Goal: Contribute content: Add original content to the website for others to see

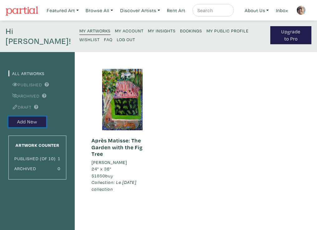
click at [24, 122] on button "Add New" at bounding box center [27, 121] width 38 height 11
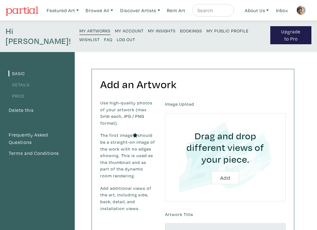
drag, startPoint x: 37, startPoint y: 17, endPoint x: 44, endPoint y: 18, distance: 6.9
click at [44, 18] on nav "Featured Art Smalls Landscapes Abstracts New Contemporary The Minimalist Bold D…" at bounding box center [158, 10] width 317 height 21
click at [41, 17] on nav "Featured Art Smalls Landscapes Abstracts New Contemporary The Minimalist Bold D…" at bounding box center [158, 10] width 317 height 21
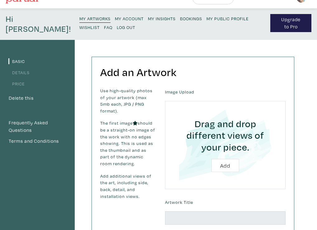
scroll to position [10, 0]
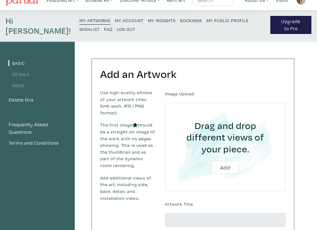
click at [227, 167] on input "file" at bounding box center [225, 146] width 103 height 71
type input "C:\fakepath\The Knitters.jpeg"
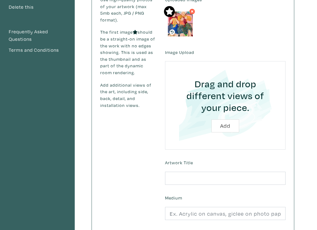
scroll to position [104, 0]
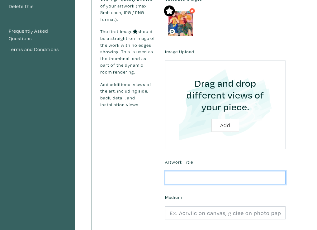
click at [172, 176] on input "text" at bounding box center [225, 177] width 120 height 13
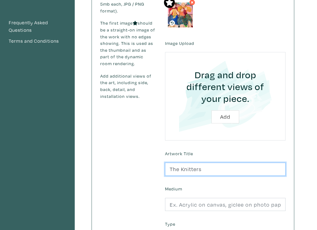
scroll to position [113, 0]
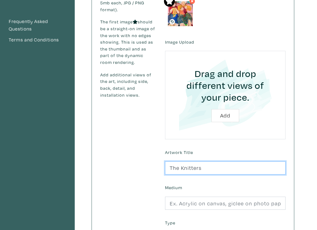
type input "The Knitters"
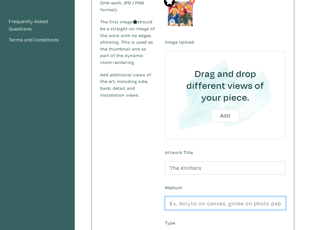
click at [169, 203] on input "text" at bounding box center [225, 202] width 120 height 13
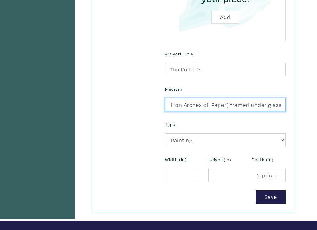
scroll to position [211, 0]
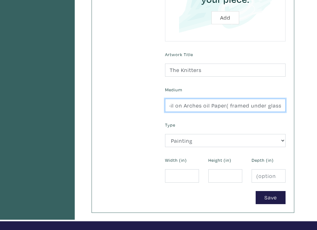
type input "oil on Arches oil Paper( framed under glass)"
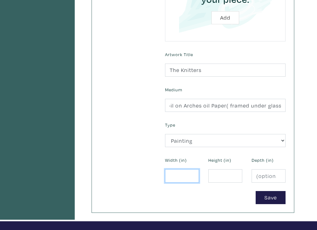
scroll to position [0, 0]
click at [172, 172] on input "number" at bounding box center [182, 175] width 34 height 13
click at [170, 175] on input "number" at bounding box center [182, 175] width 34 height 13
type input "12"
click at [218, 178] on input "number" at bounding box center [225, 175] width 34 height 13
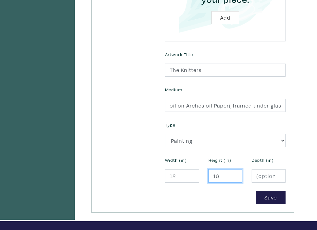
type input "16"
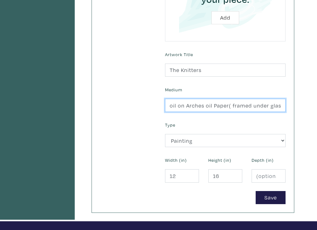
click at [282, 105] on input "oil on Arches oil Paper( framed under glass)" at bounding box center [225, 105] width 120 height 13
click at [282, 105] on input "oil on Arches oil Paper( framed under glass))" at bounding box center [225, 105] width 120 height 13
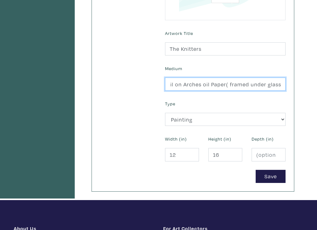
scroll to position [211, 0]
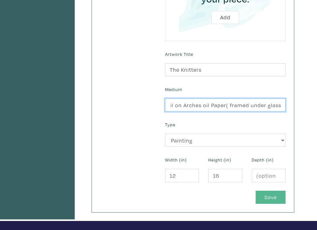
type input "oil on Arches oil Paper( framed under glass))"
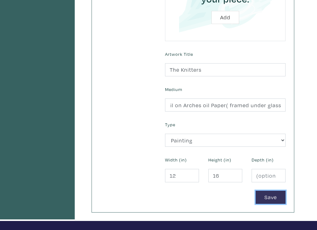
scroll to position [0, 0]
click at [259, 195] on button "Save" at bounding box center [270, 196] width 30 height 13
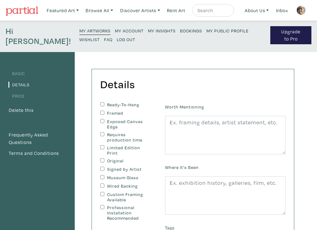
click at [102, 104] on input "Ready-To-Hang" at bounding box center [102, 104] width 4 height 4
checkbox input "true"
click at [101, 113] on input "Framed" at bounding box center [102, 112] width 4 height 4
checkbox input "true"
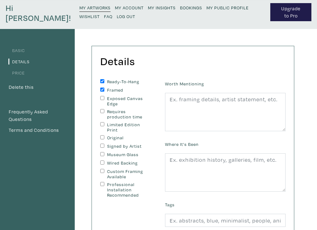
scroll to position [25, 0]
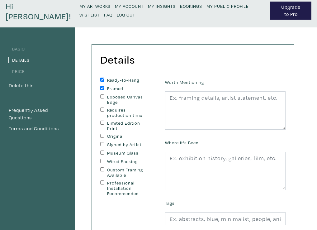
click at [104, 135] on input "Original" at bounding box center [102, 135] width 4 height 4
checkbox input "true"
click at [101, 144] on input "Signed by Artist" at bounding box center [102, 144] width 4 height 4
checkbox input "true"
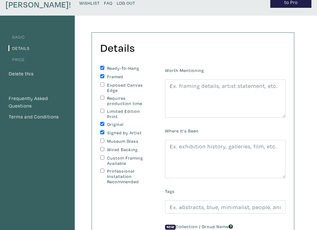
scroll to position [36, 0]
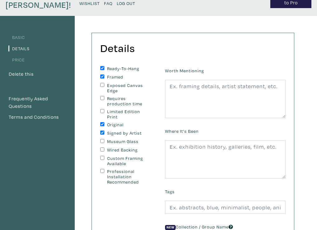
click at [102, 149] on input "Wired Backing" at bounding box center [102, 149] width 4 height 4
checkbox input "true"
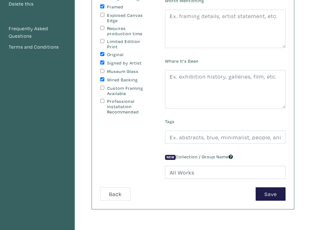
scroll to position [107, 0]
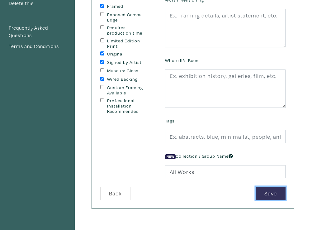
click at [265, 192] on button "Save" at bounding box center [270, 192] width 30 height 13
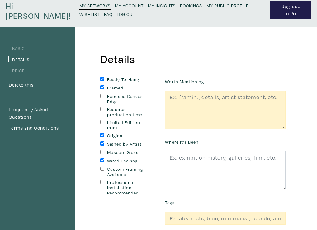
scroll to position [23, 0]
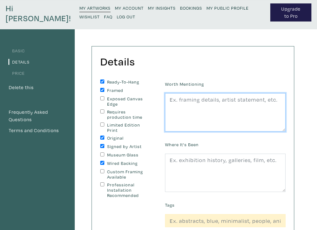
click at [190, 115] on textarea at bounding box center [225, 112] width 120 height 39
click at [171, 108] on textarea at bounding box center [225, 112] width 120 height 39
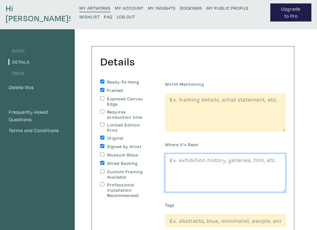
click at [170, 162] on textarea at bounding box center [225, 172] width 120 height 39
click at [215, 168] on textarea "Shown at Nova Boutique Gallery, Gabriola and featured in 2 Fall 2024 Vancouver …" at bounding box center [225, 172] width 120 height 39
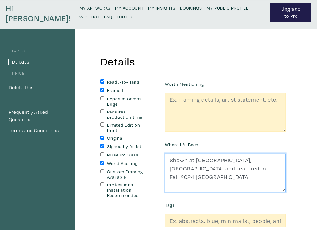
click at [190, 186] on textarea "Shown at Nova Boutique Gallery, Gabriola and featured in Fall 2024 Vancouver Is…" at bounding box center [225, 172] width 120 height 39
type textarea "Shown at Nova Boutique Gallery, Gabriola and featured in Fall 2024 Vancouver Is…"
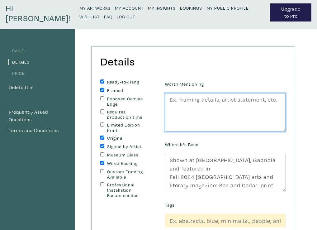
click at [170, 99] on textarea at bounding box center [225, 112] width 120 height 39
click at [249, 101] on textarea "professional framing - plain balack frame" at bounding box center [225, 112] width 120 height 39
click at [274, 101] on textarea "professional framing - plain black frame" at bounding box center [225, 112] width 120 height 39
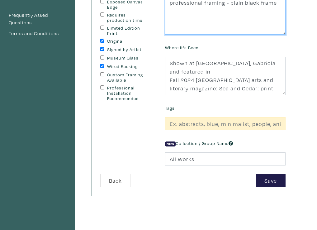
scroll to position [119, 0]
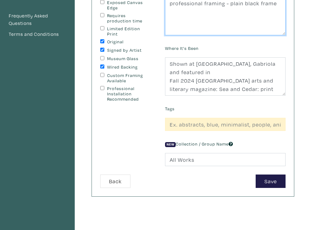
type textarea "professional framing - plain black frame"
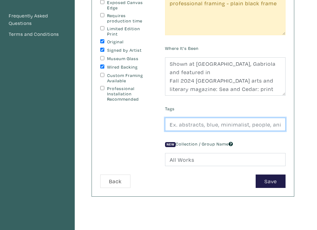
click at [169, 124] on input "text" at bounding box center [225, 124] width 120 height 13
type input "figure, humour, colourful, knitting"
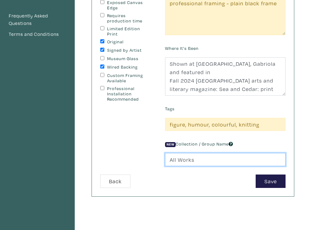
click at [169, 159] on input "All Works" at bounding box center [225, 159] width 120 height 13
click at [193, 159] on input "All Works" at bounding box center [225, 159] width 120 height 13
click at [171, 158] on input "All Works" at bounding box center [225, 159] width 120 height 13
click at [252, 160] on input "Le Carnaval CollectionAll Works" at bounding box center [225, 159] width 120 height 13
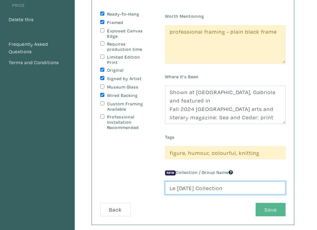
scroll to position [76, 0]
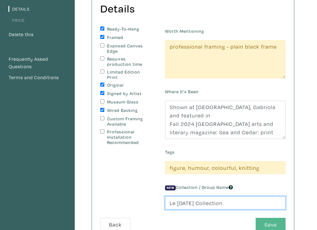
type input "Le Carnaval Collection"
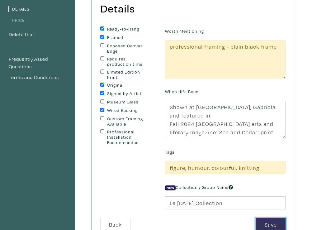
click at [269, 221] on button "Save" at bounding box center [270, 223] width 30 height 13
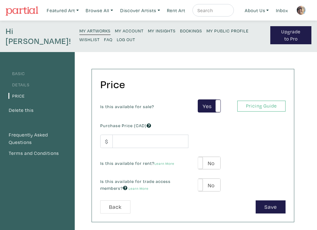
click at [86, 31] on small "My Artworks" at bounding box center [94, 31] width 31 height 6
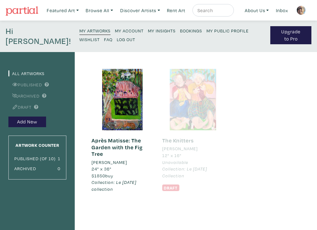
click at [190, 99] on div at bounding box center [192, 99] width 61 height 61
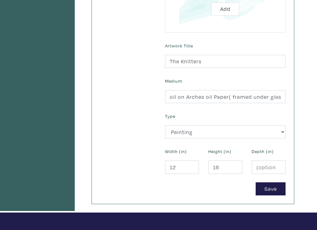
scroll to position [234, 0]
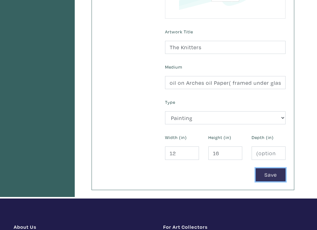
click at [268, 174] on button "Save" at bounding box center [270, 174] width 30 height 13
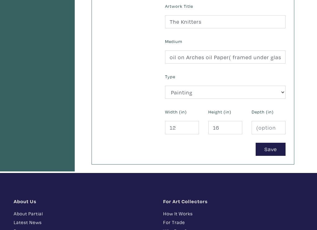
scroll to position [264, 0]
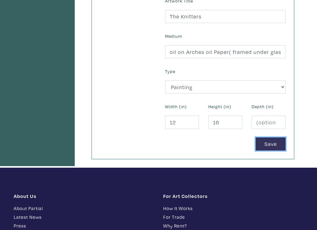
click at [268, 138] on button "Save" at bounding box center [270, 143] width 30 height 13
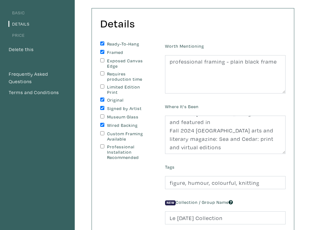
scroll to position [59, 0]
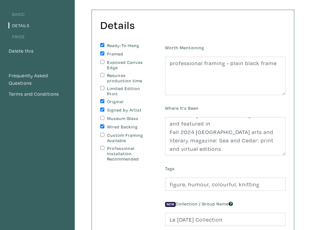
click at [230, 159] on div "Worth Mentioning professional framing - plain black frame Where It's Been Shown…" at bounding box center [225, 138] width 130 height 191
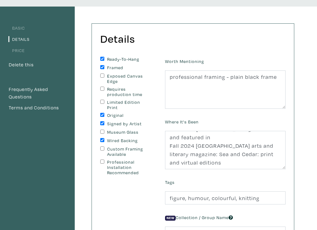
scroll to position [45, 0]
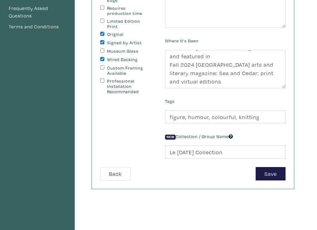
scroll to position [144, 0]
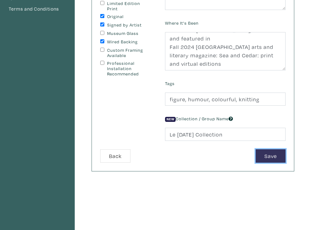
click at [261, 156] on button "Save" at bounding box center [270, 155] width 30 height 13
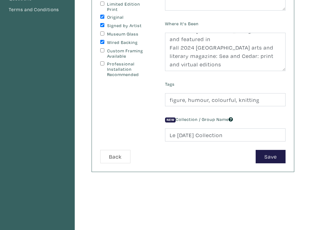
scroll to position [147, 0]
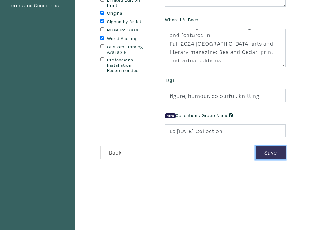
click at [270, 153] on button "Save" at bounding box center [270, 152] width 30 height 13
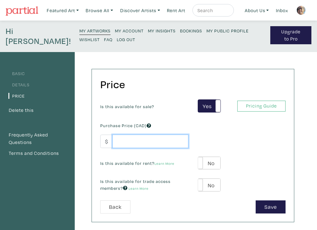
click at [119, 141] on input "number" at bounding box center [150, 140] width 76 height 13
type input "700"
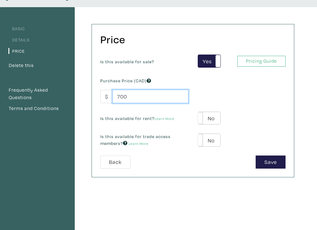
scroll to position [47, 0]
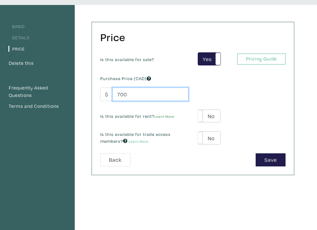
type input "700"
click at [166, 116] on link "Learn More" at bounding box center [164, 116] width 20 height 5
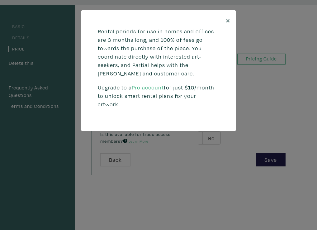
click at [158, 72] on p "Rental periods for use in homes and offices are 3 months long, and 100% of fees…" at bounding box center [158, 52] width 121 height 50
click at [227, 18] on span "×" at bounding box center [228, 20] width 5 height 11
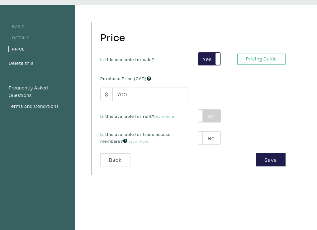
click at [211, 115] on label "No" at bounding box center [209, 116] width 22 height 13
type input "35"
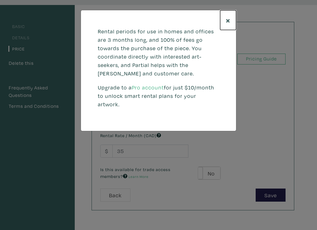
click at [227, 18] on span "×" at bounding box center [228, 20] width 5 height 11
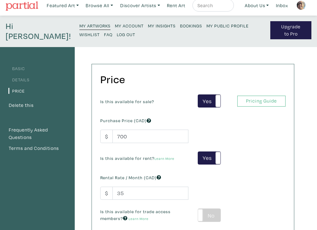
scroll to position [3, 0]
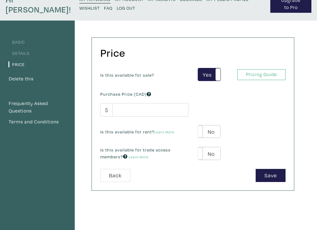
scroll to position [21, 0]
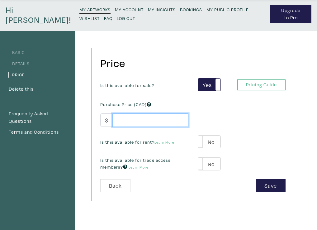
click at [119, 119] on input "number" at bounding box center [150, 119] width 76 height 13
type input "700"
click at [208, 140] on label "No" at bounding box center [209, 141] width 22 height 13
type input "35"
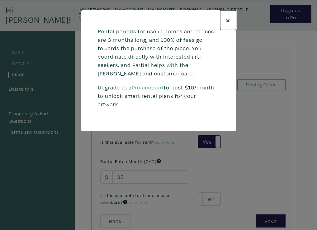
click at [229, 17] on span "×" at bounding box center [228, 20] width 5 height 11
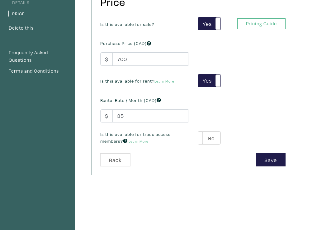
scroll to position [83, 0]
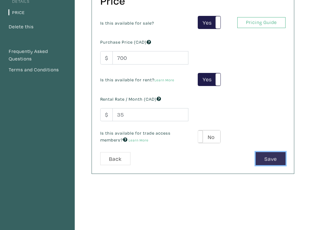
click at [268, 158] on button "Save" at bounding box center [270, 158] width 30 height 13
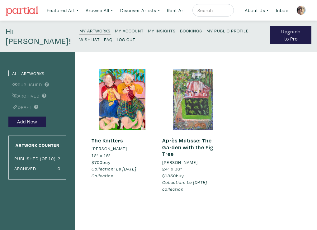
click at [196, 113] on div at bounding box center [192, 99] width 61 height 61
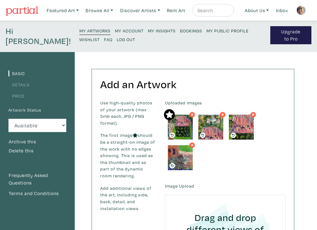
click at [183, 125] on img at bounding box center [180, 127] width 25 height 25
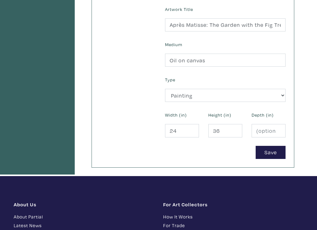
scroll to position [301, 0]
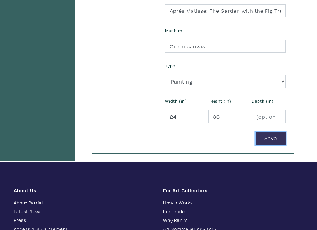
click at [269, 141] on button "Save" at bounding box center [270, 138] width 30 height 13
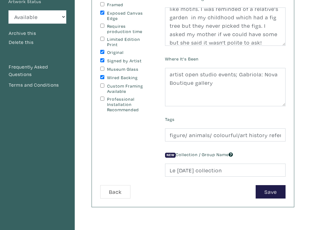
scroll to position [109, 0]
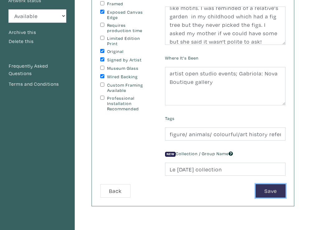
click at [268, 189] on button "Save" at bounding box center [270, 190] width 30 height 13
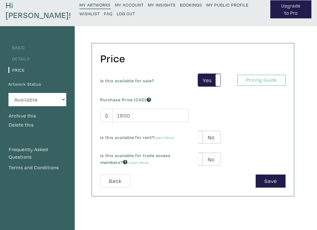
scroll to position [46, 0]
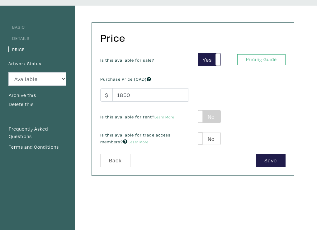
click at [206, 115] on label "No" at bounding box center [209, 116] width 22 height 13
type input "93"
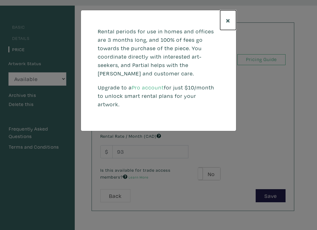
click at [228, 18] on span "×" at bounding box center [228, 20] width 5 height 11
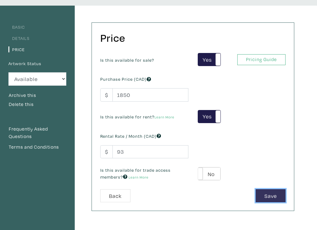
click at [267, 195] on button "Save" at bounding box center [270, 195] width 30 height 13
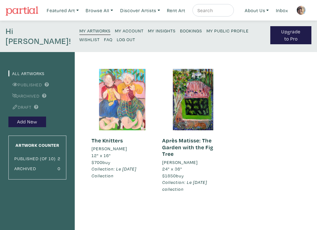
click at [126, 103] on div at bounding box center [121, 99] width 61 height 61
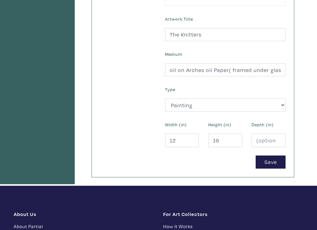
scroll to position [244, 0]
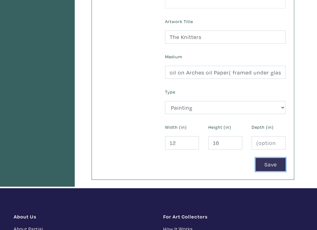
click at [273, 164] on button "Save" at bounding box center [270, 164] width 30 height 13
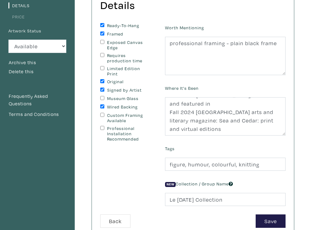
scroll to position [82, 0]
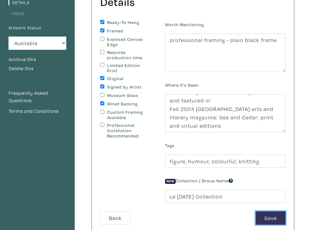
click at [271, 218] on button "Save" at bounding box center [270, 217] width 30 height 13
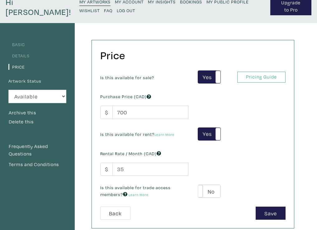
scroll to position [32, 0]
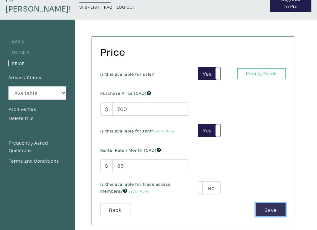
click at [265, 208] on button "Save" at bounding box center [270, 209] width 30 height 13
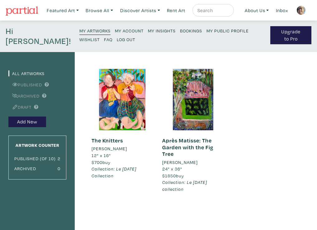
click at [180, 143] on link "Après Matisse: The Garden with the Fig Tree" at bounding box center [187, 147] width 51 height 21
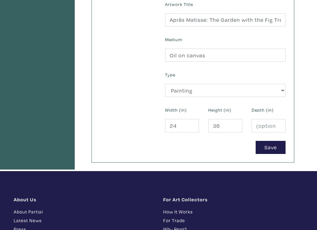
scroll to position [304, 0]
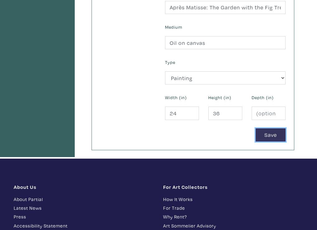
click at [271, 133] on button "Save" at bounding box center [270, 134] width 30 height 13
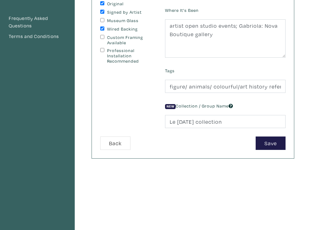
scroll to position [160, 0]
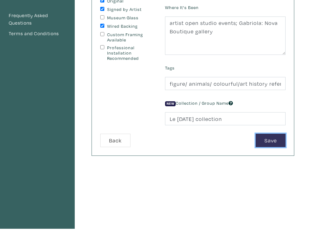
click at [264, 137] on button "Save" at bounding box center [270, 139] width 30 height 13
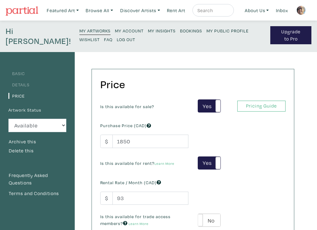
click at [79, 29] on small "My Artworks" at bounding box center [94, 31] width 31 height 6
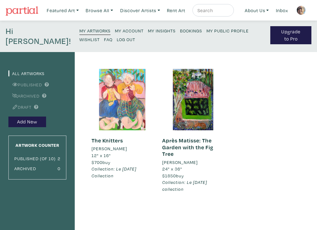
click at [121, 111] on div at bounding box center [121, 99] width 61 height 61
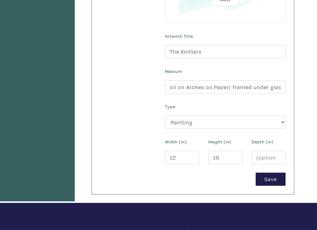
scroll to position [230, 0]
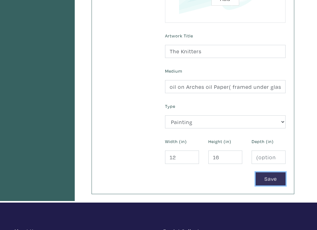
click at [265, 178] on button "Save" at bounding box center [270, 178] width 30 height 13
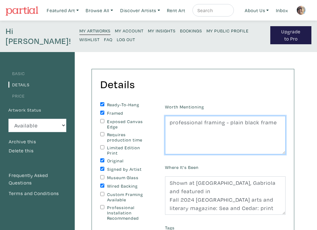
click at [275, 123] on textarea "professional framing - plain black frame" at bounding box center [225, 135] width 120 height 39
click at [218, 129] on textarea "professional framing - plain black frame" at bounding box center [225, 135] width 120 height 39
click at [228, 131] on textarea "professional framing - plain black frame" at bounding box center [225, 135] width 120 height 39
click at [233, 130] on textarea "professional framing - plain black frame" at bounding box center [225, 135] width 120 height 39
click at [227, 132] on textarea "professional framing - plain black frame" at bounding box center [225, 135] width 120 height 39
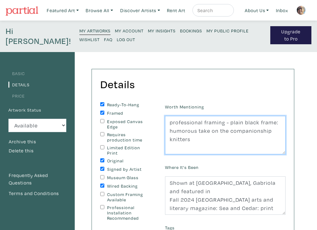
click at [269, 131] on textarea "professional framing - plain black frame" at bounding box center [225, 135] width 120 height 39
click at [275, 131] on textarea "professional framing - plain black frame" at bounding box center [225, 135] width 120 height 39
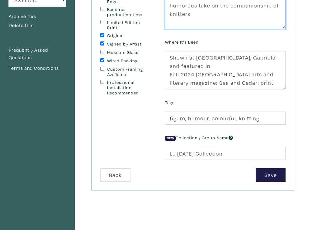
scroll to position [127, 0]
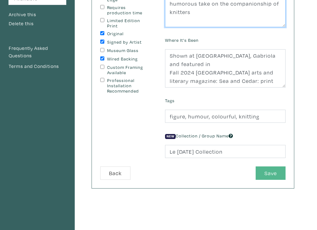
type textarea "professional framing - plain black frame: humorous take on the companionship of…"
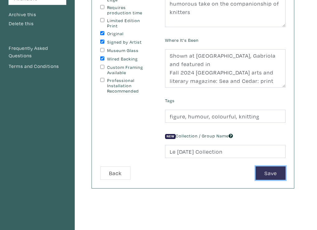
click at [274, 173] on button "Save" at bounding box center [270, 172] width 30 height 13
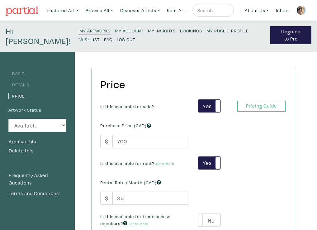
click at [79, 28] on small "My Artworks" at bounding box center [94, 31] width 31 height 6
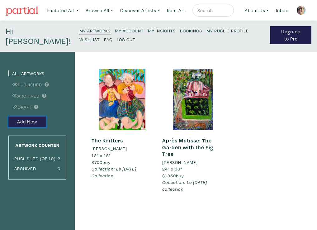
click at [22, 121] on button "Add New" at bounding box center [27, 121] width 38 height 11
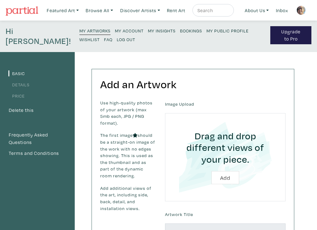
click at [222, 175] on input "file" at bounding box center [225, 157] width 103 height 71
type input "C:\fakepath\1946.jpeg"
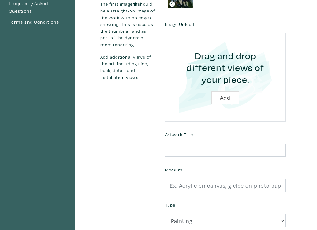
scroll to position [132, 0]
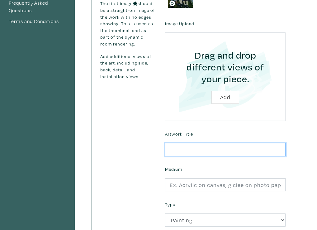
click at [172, 148] on input "text" at bounding box center [225, 149] width 120 height 13
type input "1946"
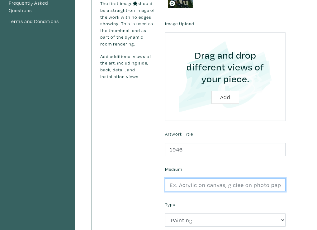
click at [170, 183] on input "text" at bounding box center [225, 184] width 120 height 13
type input "oil on canvas"
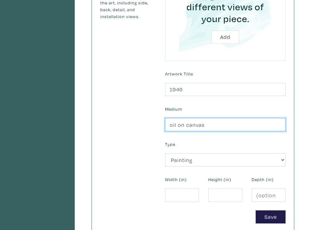
scroll to position [193, 0]
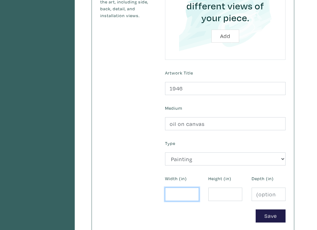
click at [173, 192] on input "number" at bounding box center [182, 193] width 34 height 13
type input "16"
click at [214, 194] on input "number" at bounding box center [225, 193] width 34 height 13
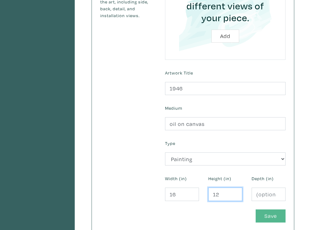
type input "12"
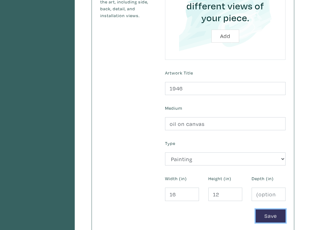
click at [269, 216] on button "Save" at bounding box center [270, 215] width 30 height 13
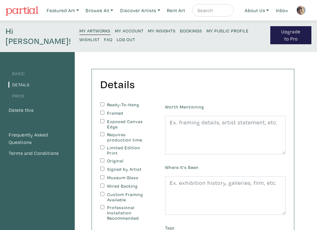
click at [103, 105] on input "Ready-To-Hang" at bounding box center [102, 104] width 4 height 4
checkbox input "true"
click at [102, 122] on input "Exposed Canvas Edge" at bounding box center [102, 121] width 4 height 4
checkbox input "true"
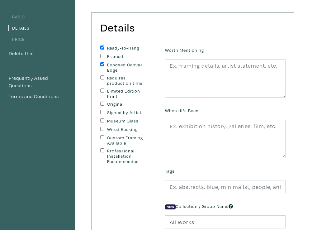
scroll to position [57, 0]
click at [103, 103] on input "Original" at bounding box center [102, 103] width 4 height 4
checkbox input "true"
click at [101, 111] on input "Signed by Artist" at bounding box center [102, 112] width 4 height 4
checkbox input "true"
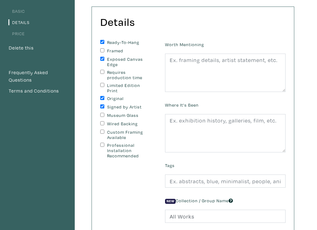
scroll to position [64, 0]
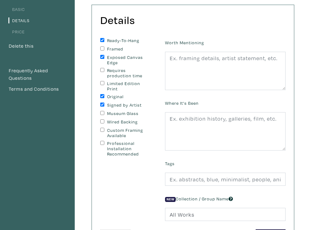
click at [101, 120] on input "Wired Backing" at bounding box center [102, 121] width 4 height 4
checkbox input "true"
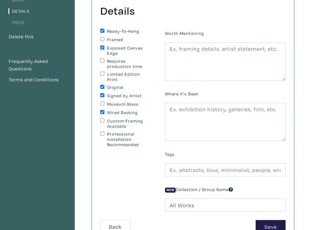
scroll to position [44, 0]
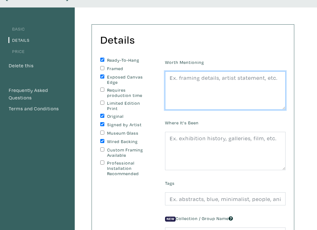
click at [171, 77] on textarea at bounding box center [225, 90] width 120 height 39
click at [168, 77] on textarea at bounding box center [225, 90] width 120 height 39
paste textarea "inspired by old photographs, mostly black and white - I am using family and oth…"
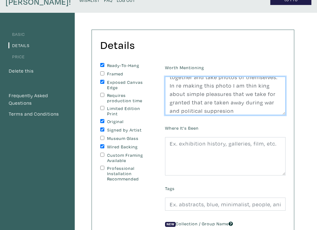
scroll to position [60, 0]
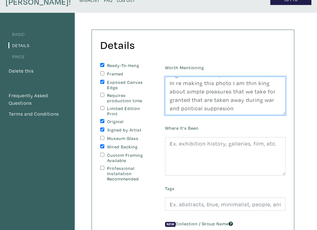
click at [255, 82] on textarea "inspired by old photographs, mostly black and white - I am using family and oth…" at bounding box center [225, 96] width 120 height 39
click at [212, 102] on textarea "inspired by old photographs, mostly black and white - I am using family and oth…" at bounding box center [225, 96] width 120 height 39
click at [224, 101] on textarea "inspired by old photographs, mostly black and white - I am using family and oth…" at bounding box center [225, 96] width 120 height 39
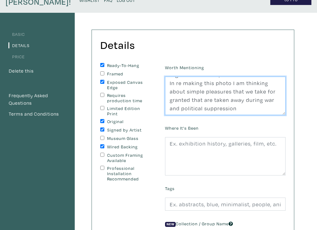
click at [239, 100] on textarea "inspired by old photographs, mostly black and white - I am using family and oth…" at bounding box center [225, 96] width 120 height 39
type textarea "inspired by old photographs, mostly black and white - I am using family and oth…"
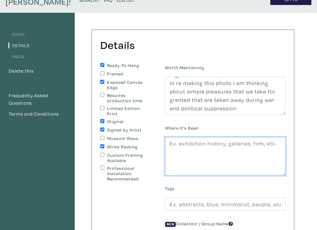
click at [170, 143] on textarea at bounding box center [225, 156] width 120 height 39
click at [219, 145] on textarea "Nova Boutique Ga;l" at bounding box center [225, 156] width 120 height 39
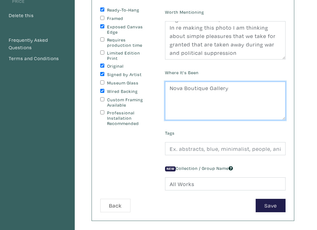
scroll to position [92, 0]
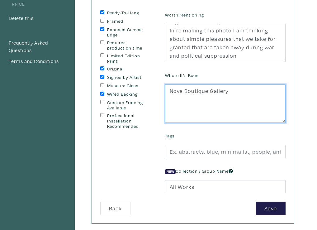
click at [169, 91] on textarea "Nova Boutique Gallery" at bounding box center [225, 103] width 120 height 39
click at [227, 90] on textarea "Nova Boutique Gallery" at bounding box center [225, 103] width 120 height 39
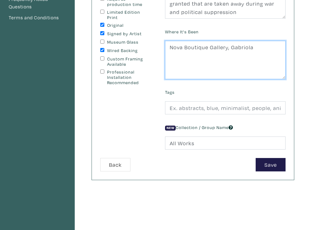
scroll to position [143, 0]
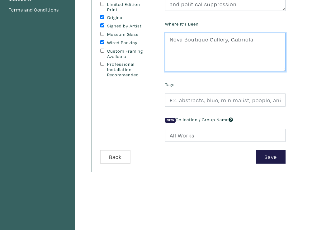
type textarea "Nova Boutique Gallery, Gabriola"
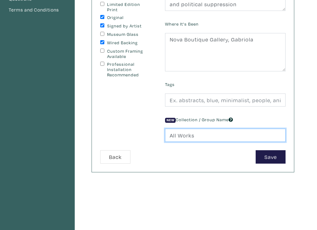
click at [194, 136] on input "All Works" at bounding box center [225, 135] width 120 height 13
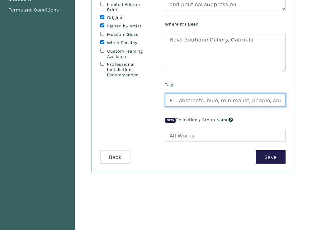
click at [170, 101] on input "text" at bounding box center [225, 99] width 120 height 13
type input "figure, vintage photos, memories, history"
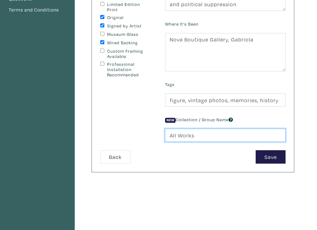
click at [170, 135] on input "All Works" at bounding box center [225, 135] width 120 height 13
click at [250, 133] on input "Snapshots CollectionAll Works" at bounding box center [225, 135] width 120 height 13
type input "Snapshots Collection"
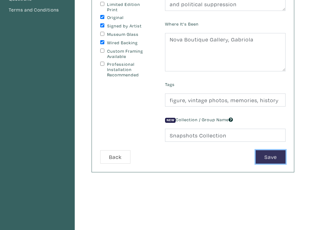
click at [269, 155] on button "Save" at bounding box center [270, 156] width 30 height 13
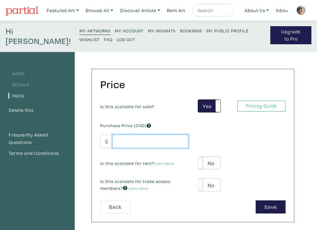
click at [118, 140] on input "number" at bounding box center [150, 140] width 76 height 13
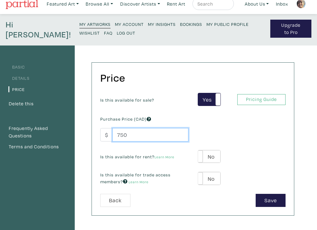
scroll to position [7, 0]
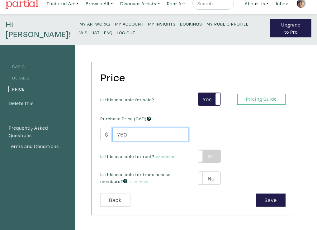
type input "750"
click at [209, 155] on label "No" at bounding box center [209, 156] width 22 height 13
type input "38"
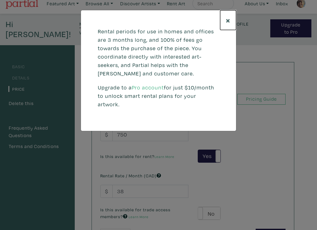
click at [227, 19] on span "×" at bounding box center [228, 20] width 5 height 11
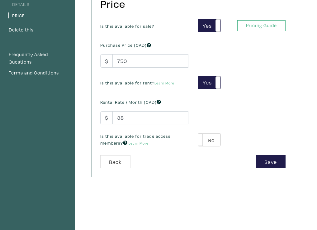
scroll to position [87, 0]
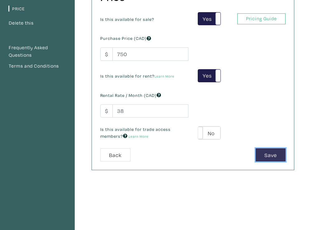
click at [267, 153] on button "Save" at bounding box center [270, 154] width 30 height 13
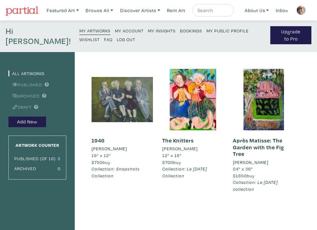
click at [133, 114] on div at bounding box center [121, 99] width 61 height 61
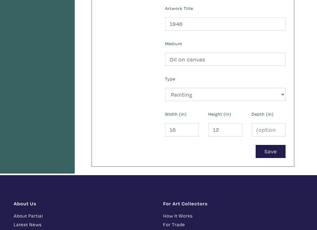
scroll to position [260, 0]
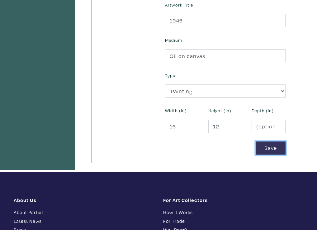
click at [270, 146] on button "Save" at bounding box center [270, 147] width 30 height 13
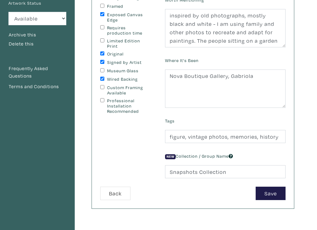
scroll to position [108, 0]
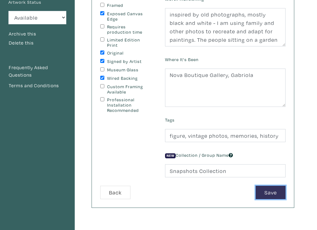
click at [274, 189] on button "Save" at bounding box center [270, 191] width 30 height 13
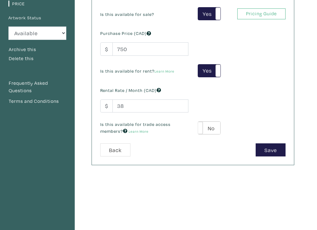
scroll to position [92, 0]
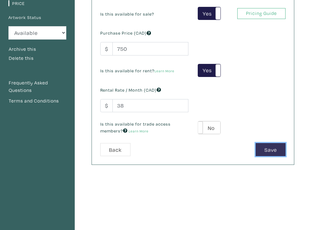
click at [271, 149] on button "Save" at bounding box center [270, 149] width 30 height 13
